Goal: Task Accomplishment & Management: Use online tool/utility

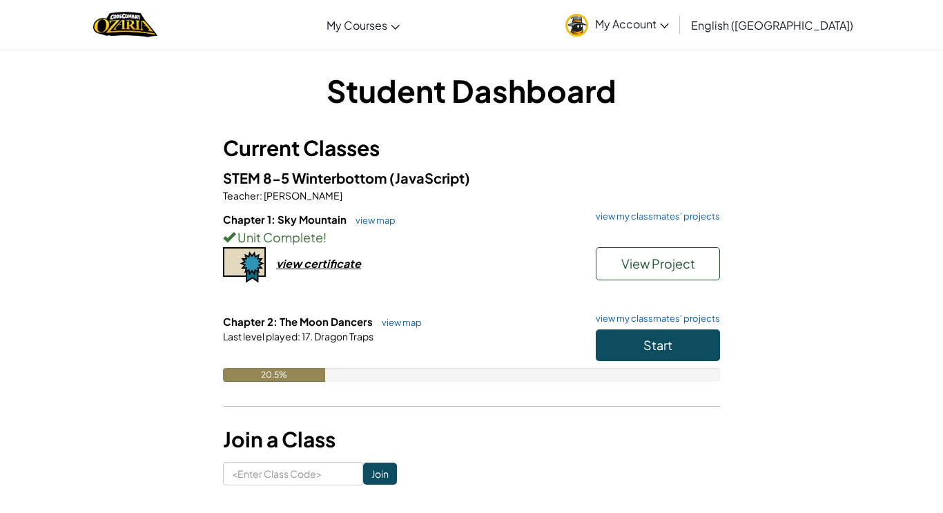
click at [305, 240] on span "Unit Complete" at bounding box center [279, 237] width 88 height 16
click at [313, 270] on div "view certificate" at bounding box center [318, 263] width 85 height 15
click at [659, 347] on span "Start" at bounding box center [658, 345] width 29 height 16
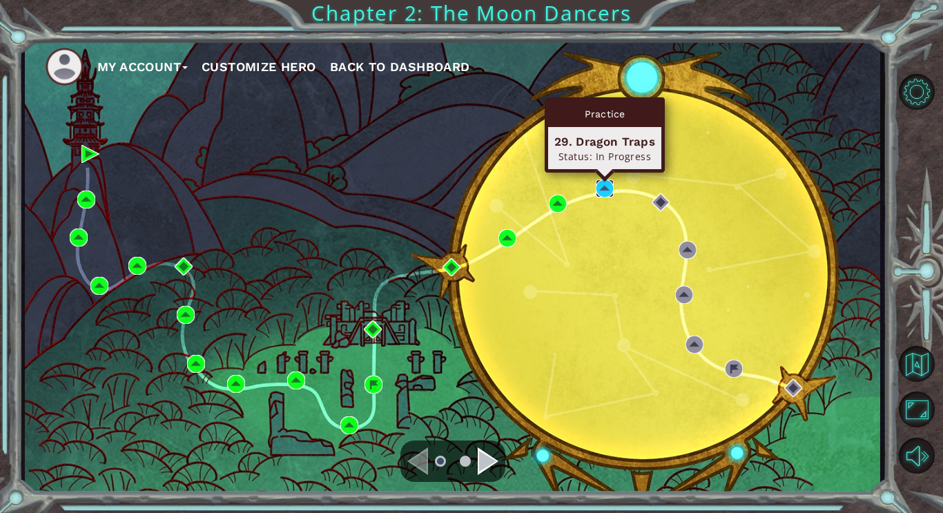
click at [606, 193] on img at bounding box center [605, 189] width 18 height 18
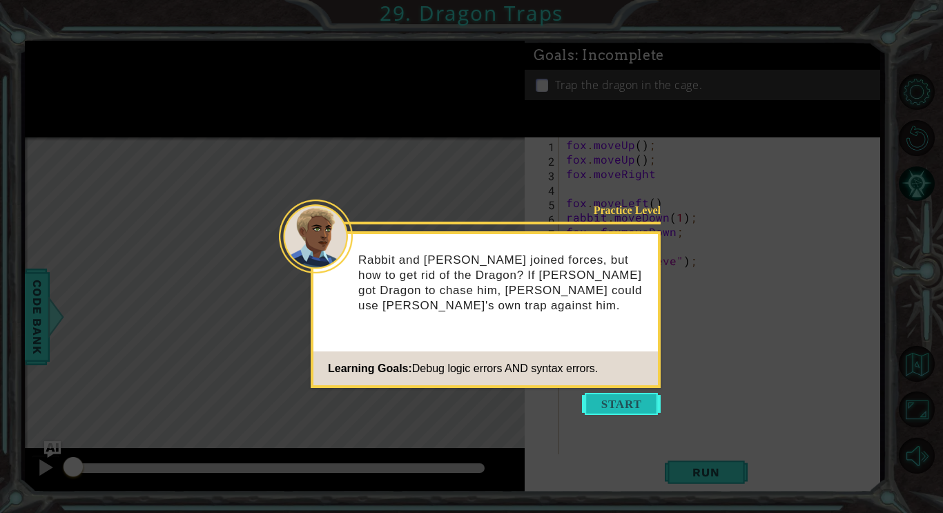
click at [605, 399] on button "Start" at bounding box center [621, 404] width 79 height 22
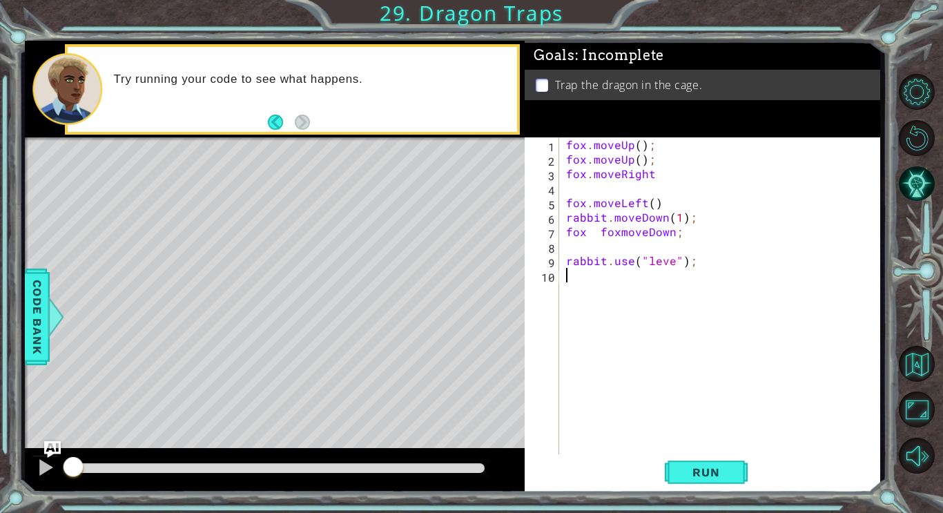
click at [671, 262] on div "fox . moveUp ( ) ; fox . moveUp ( ) ; fox . moveRight fox . moveLeft ( ) rabbit…" at bounding box center [723, 311] width 320 height 348
click at [690, 475] on span "Run" at bounding box center [706, 472] width 55 height 14
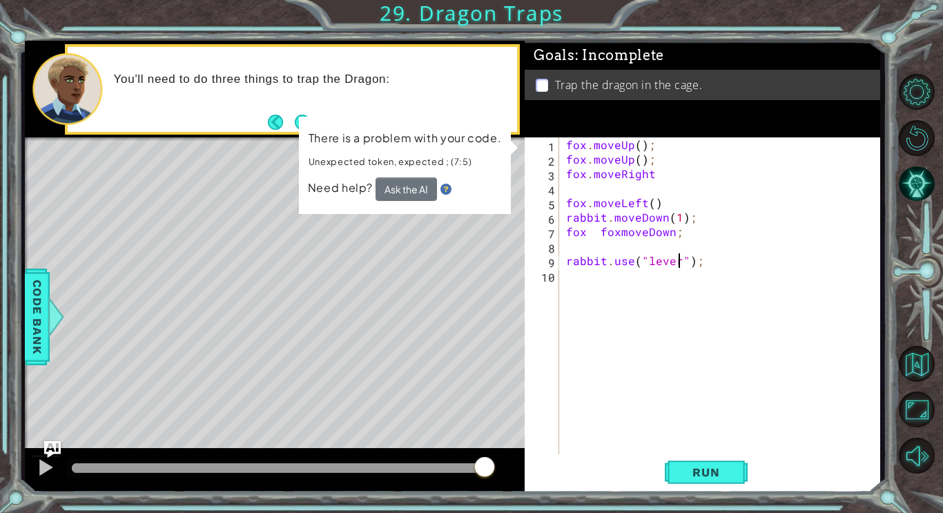
click at [612, 218] on div "fox . moveUp ( ) ; fox . moveUp ( ) ; fox . moveRight fox . moveLeft ( ) rabbit…" at bounding box center [723, 311] width 320 height 348
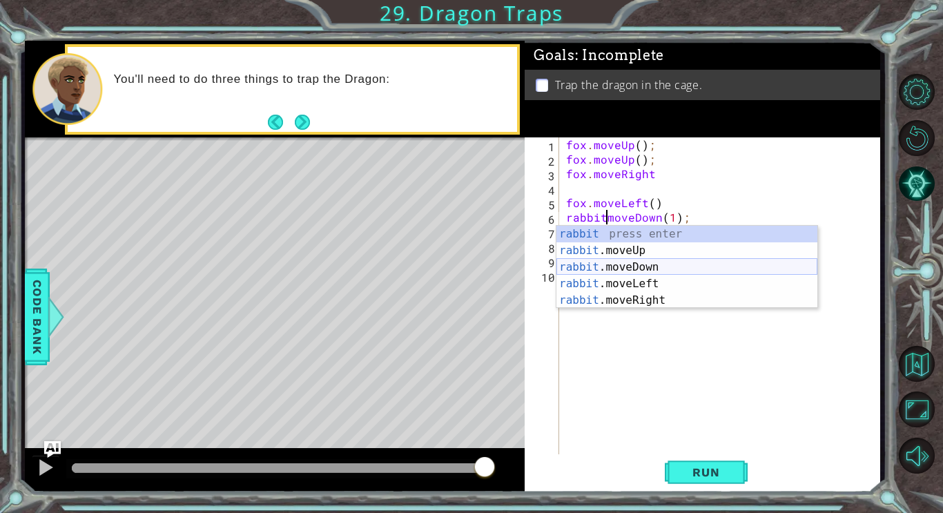
click at [589, 271] on div "rabbit press enter rabbit .moveUp press enter rabbit .moveDown press enter rabb…" at bounding box center [687, 284] width 261 height 116
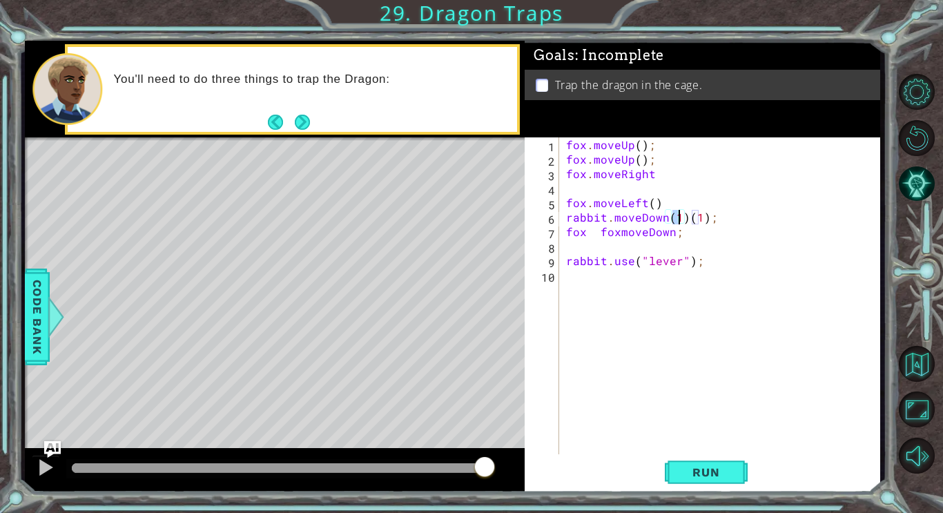
click at [775, 218] on div "fox . moveUp ( ) ; fox . moveUp ( ) ; fox . moveRight fox . moveLeft ( ) rabbit…" at bounding box center [723, 311] width 320 height 348
type textarea "rabbit.moveDown(1);"
click at [722, 473] on span "Run" at bounding box center [706, 472] width 55 height 14
